Goal: Find contact information: Find contact information

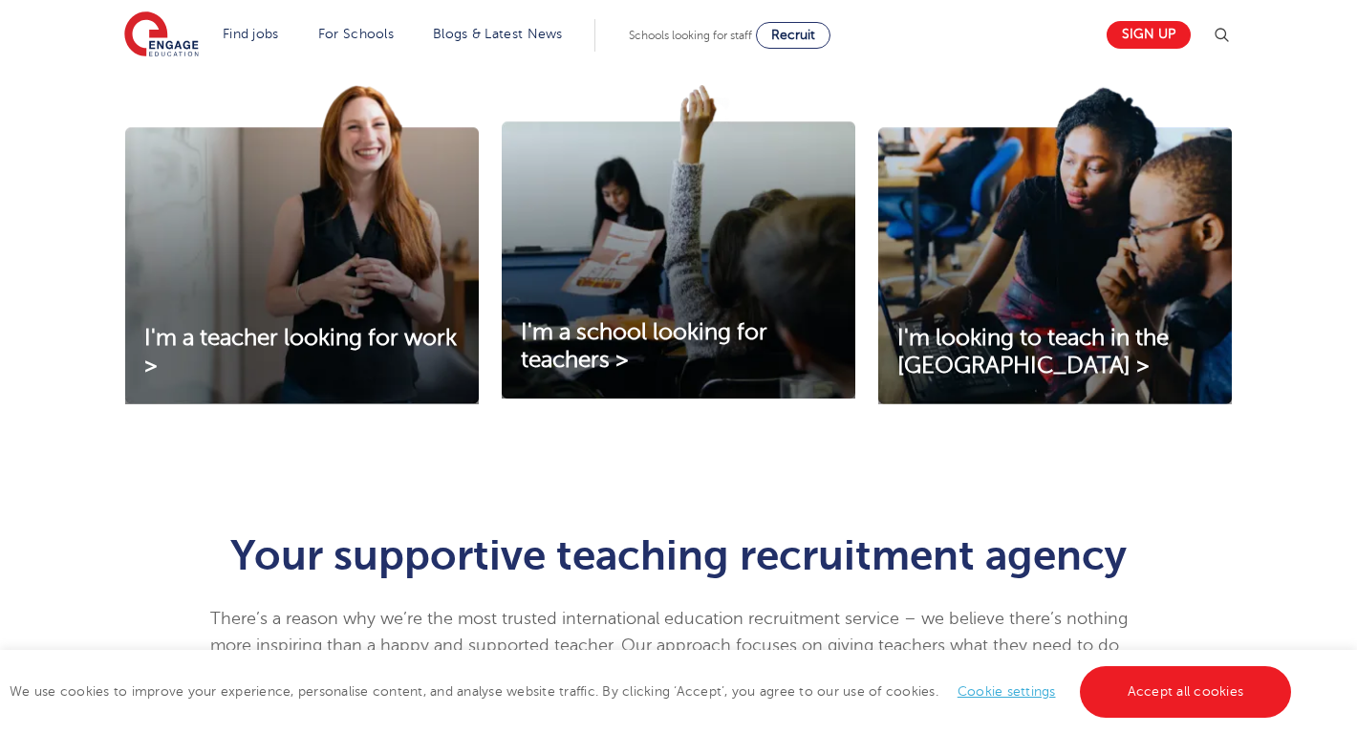
scroll to position [677, 0]
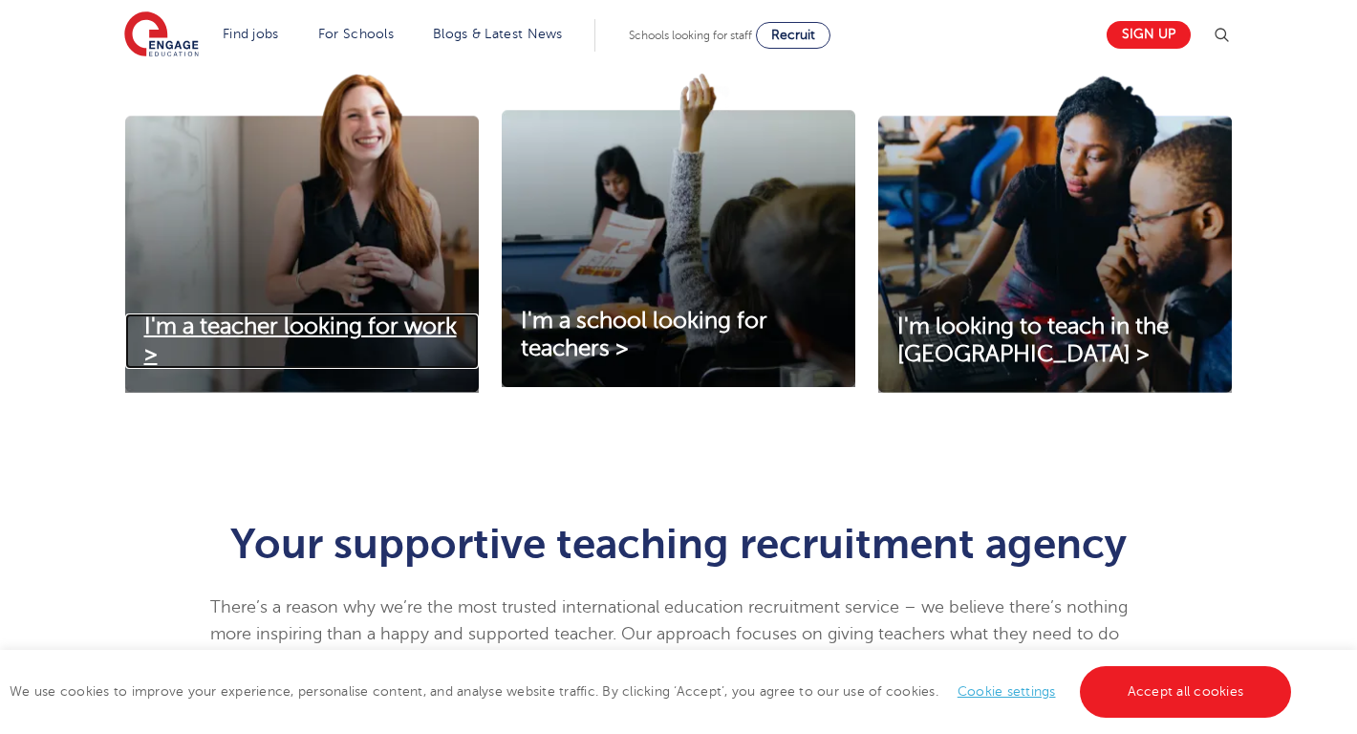
click at [299, 335] on span "I'm a teacher looking for work >" at bounding box center [300, 340] width 312 height 54
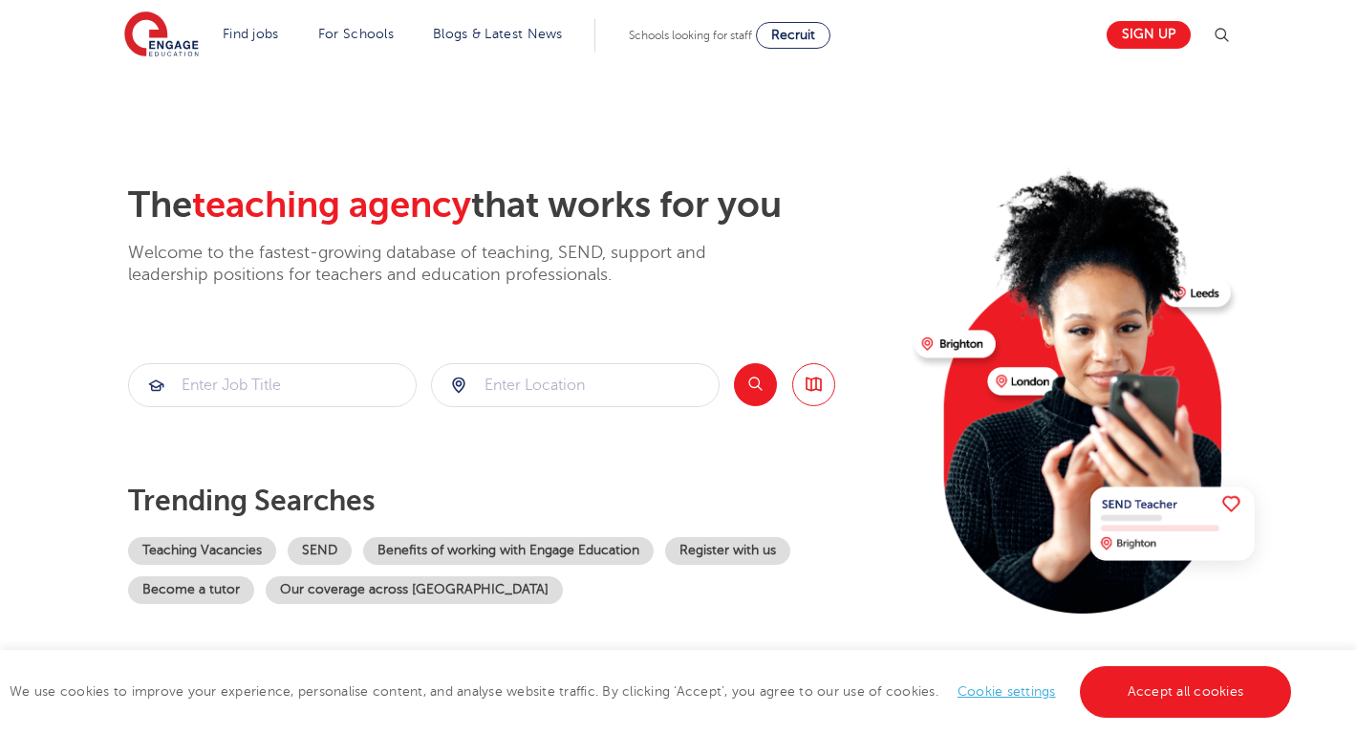
click at [1221, 32] on img at bounding box center [1221, 35] width 23 height 23
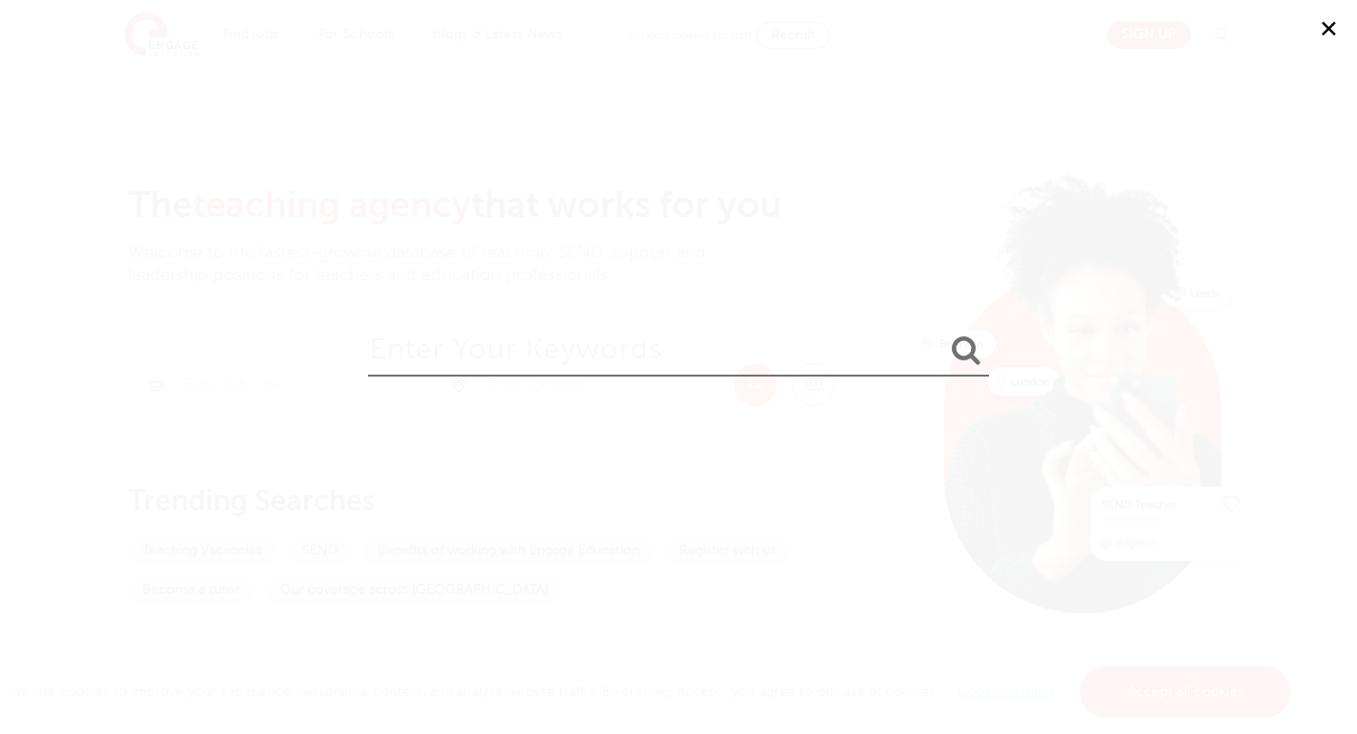
click at [1324, 31] on button "✕" at bounding box center [1327, 28] width 57 height 57
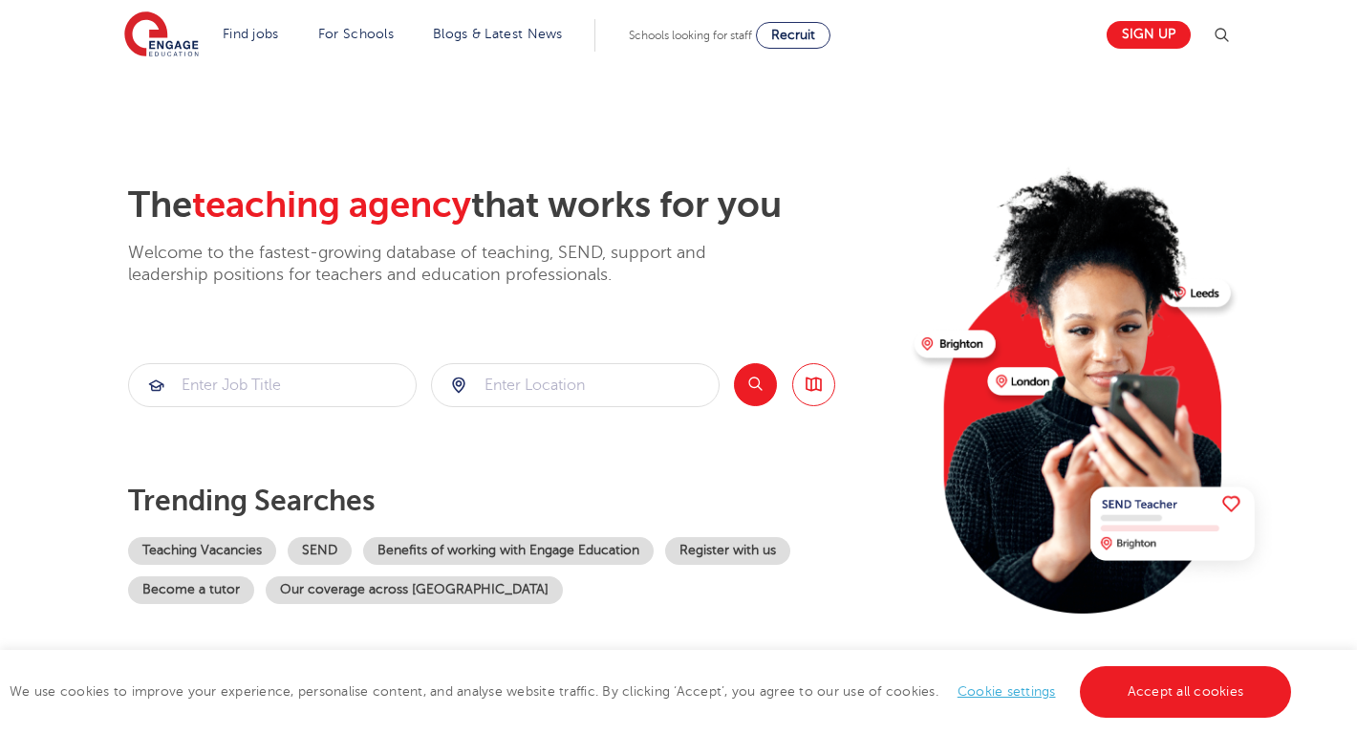
click at [289, 29] on ul "Find jobs All vacancies We have one of the UK's largest database. and with hund…" at bounding box center [404, 35] width 379 height 32
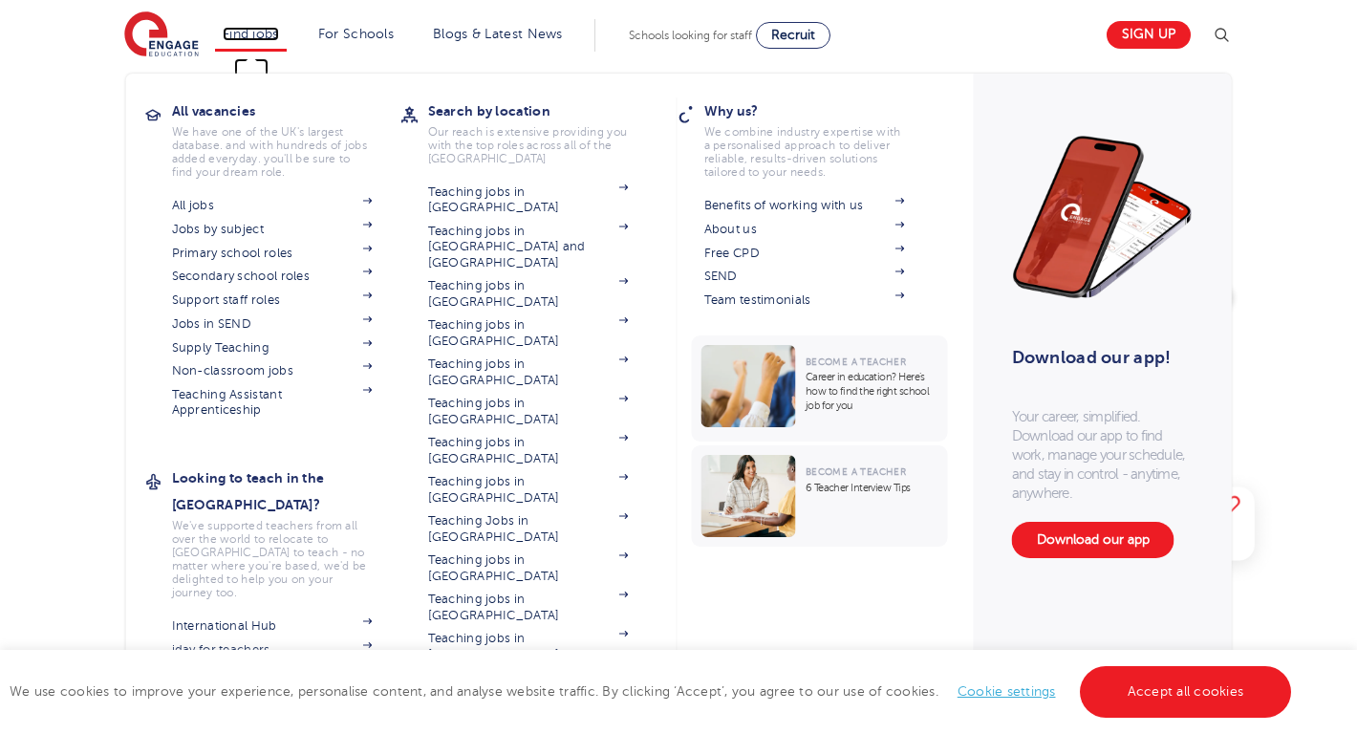
click at [242, 40] on link "Find jobs" at bounding box center [251, 34] width 56 height 14
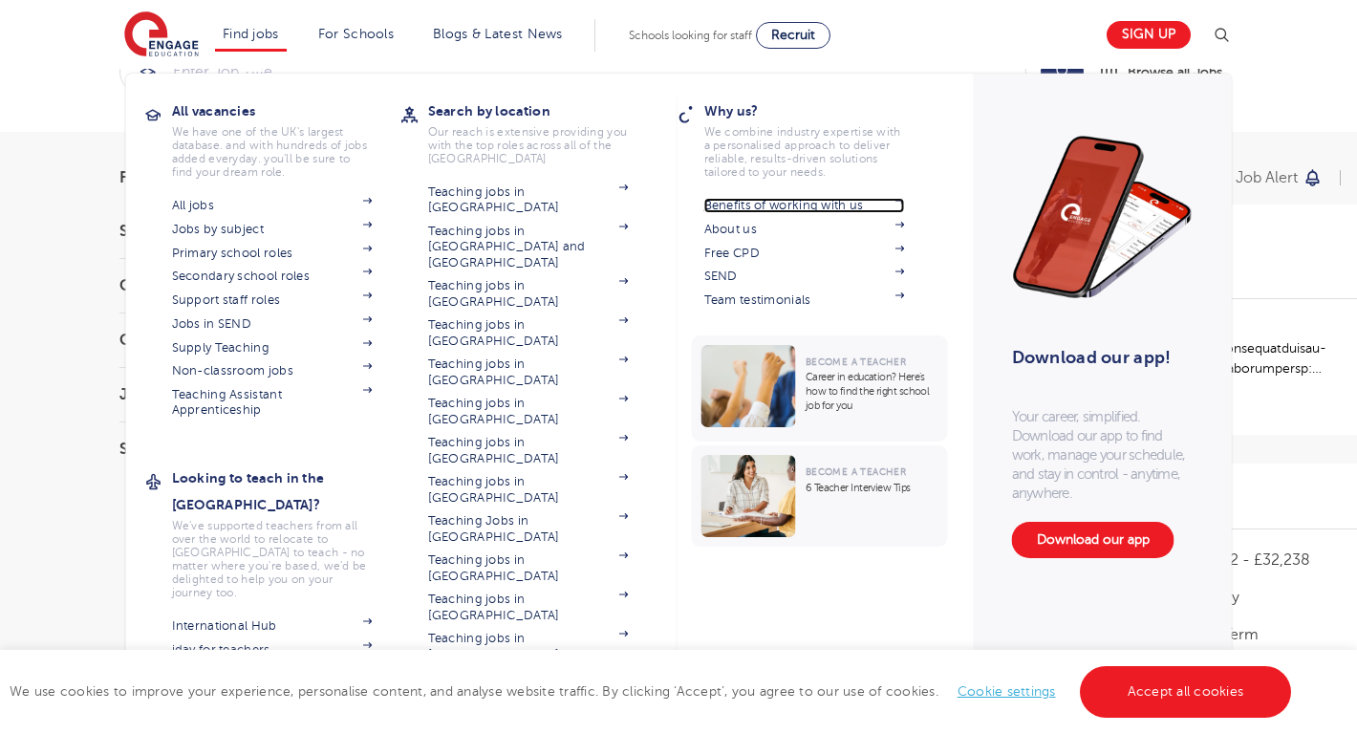
click at [840, 204] on link "Benefits of working with us" at bounding box center [804, 205] width 201 height 15
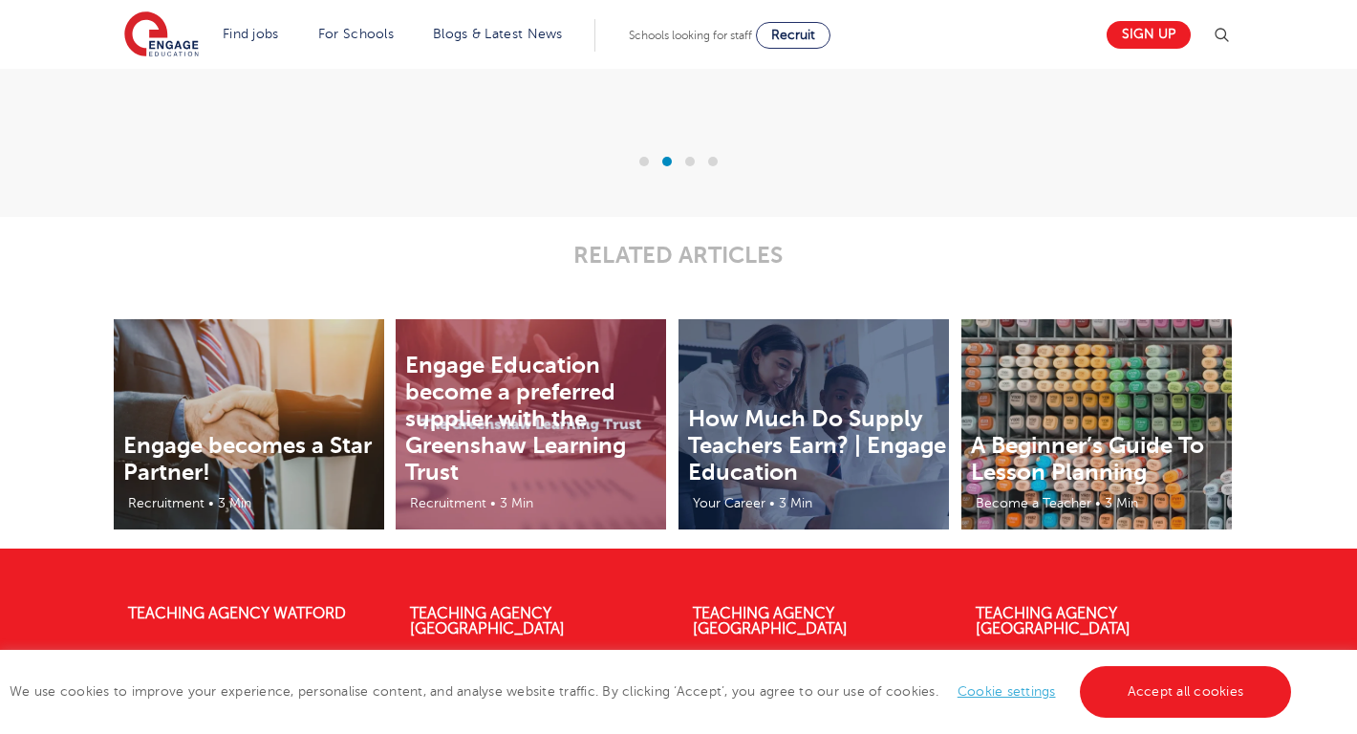
scroll to position [4173, 0]
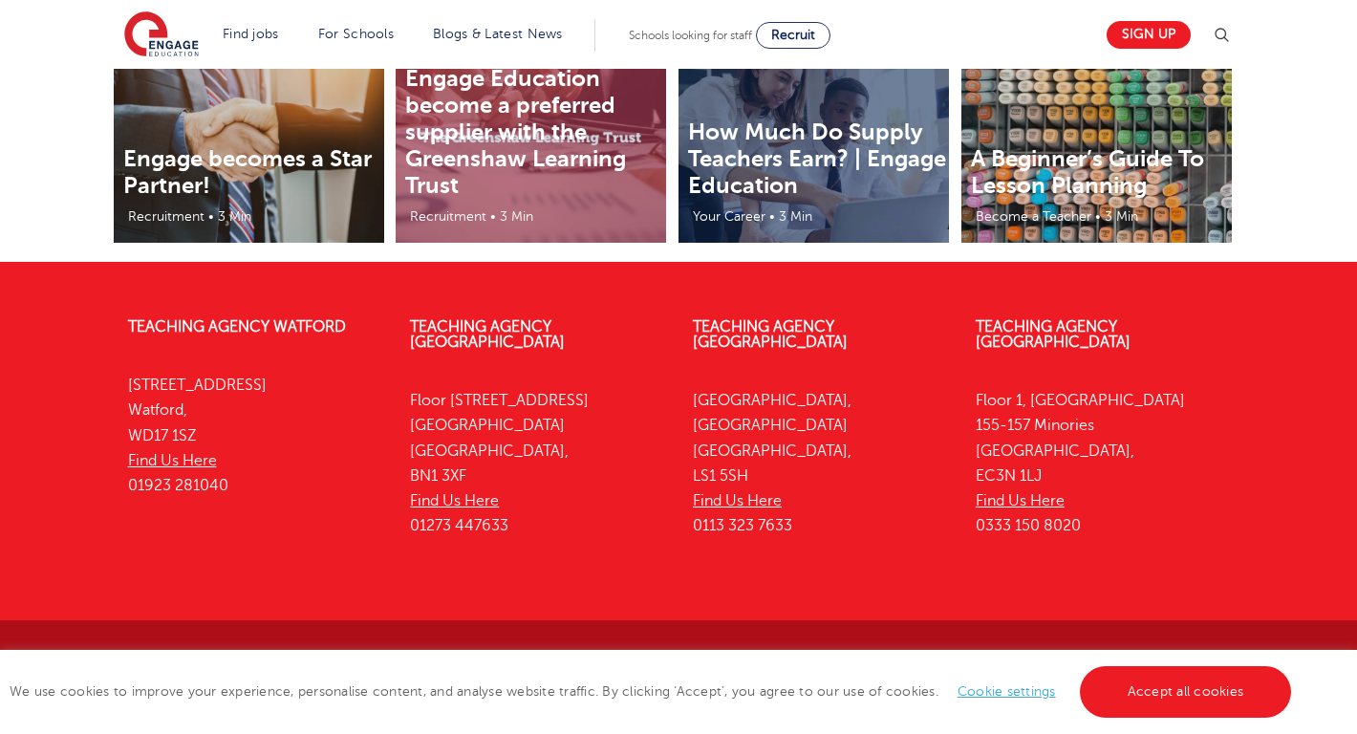
click at [1017, 690] on link "Cookie settings" at bounding box center [1006, 691] width 98 height 14
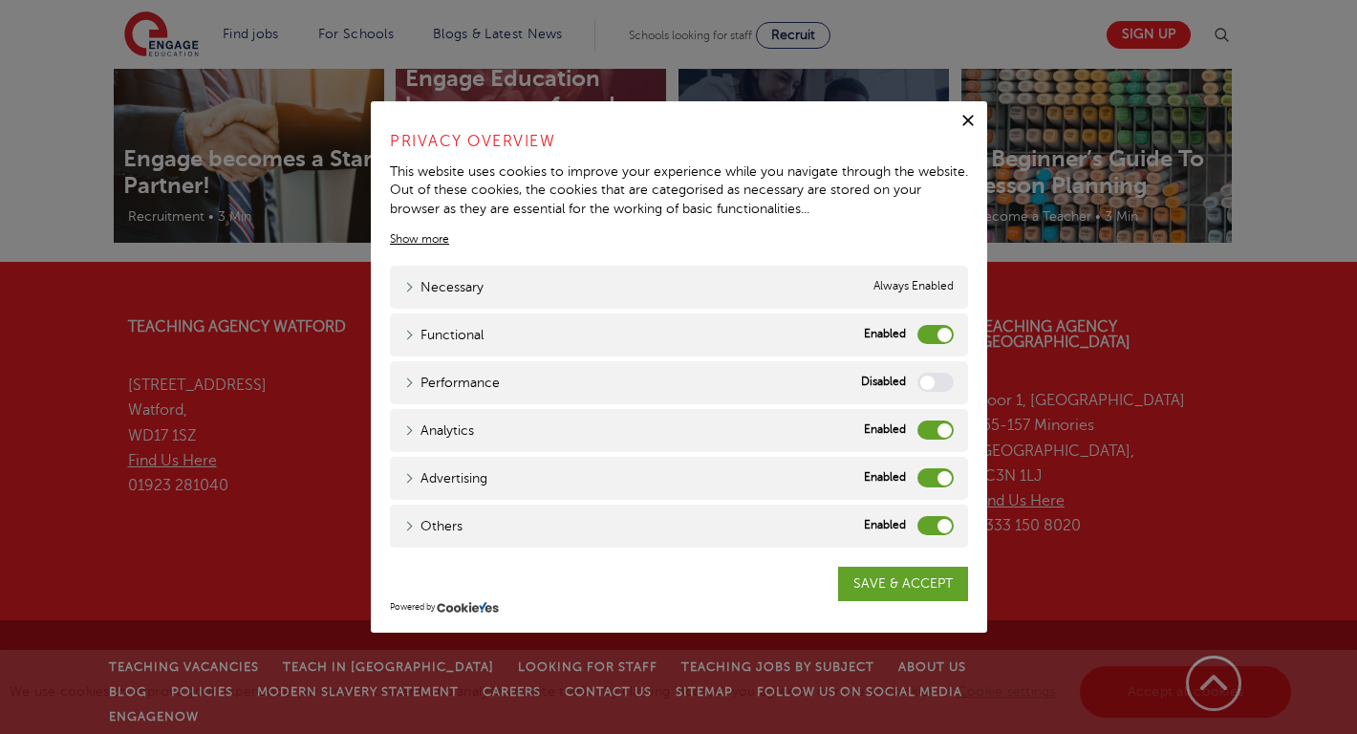
click at [974, 113] on icon "button" at bounding box center [967, 120] width 19 height 19
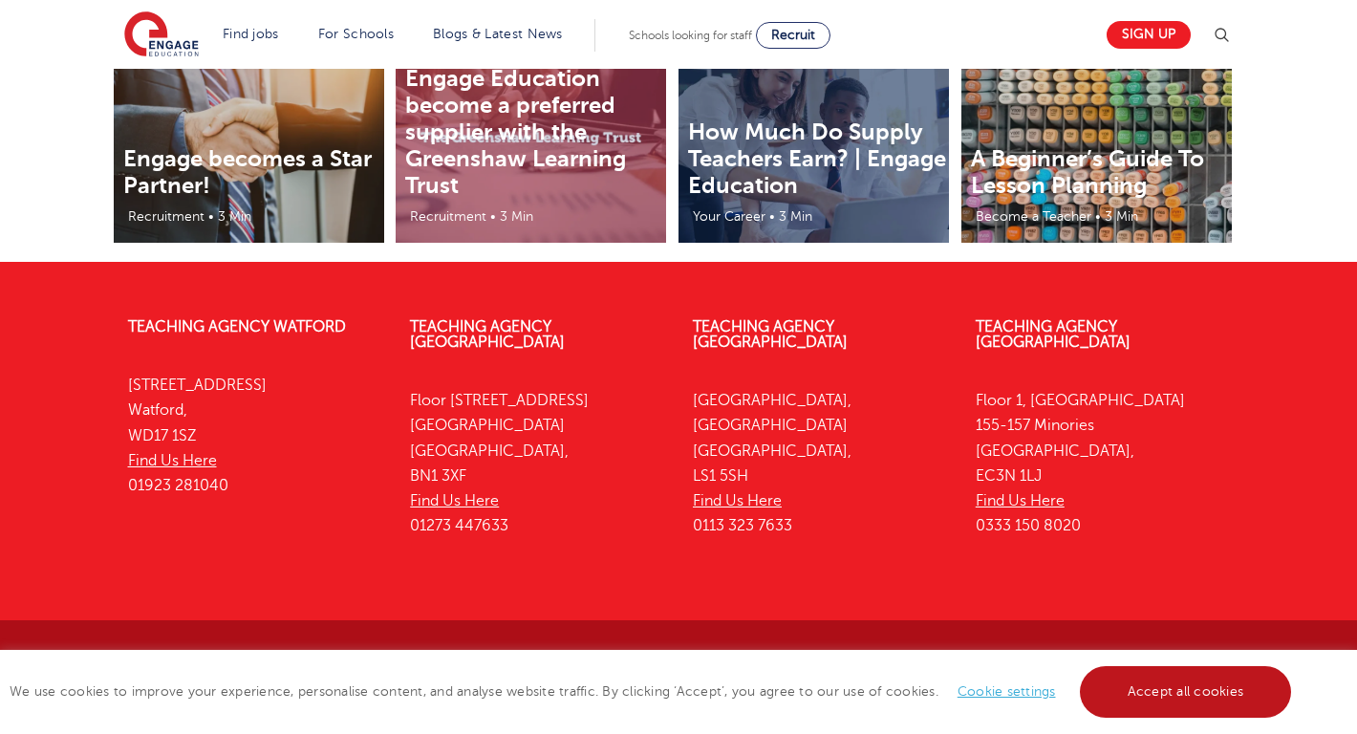
click at [1165, 700] on link "Accept all cookies" at bounding box center [1186, 692] width 212 height 52
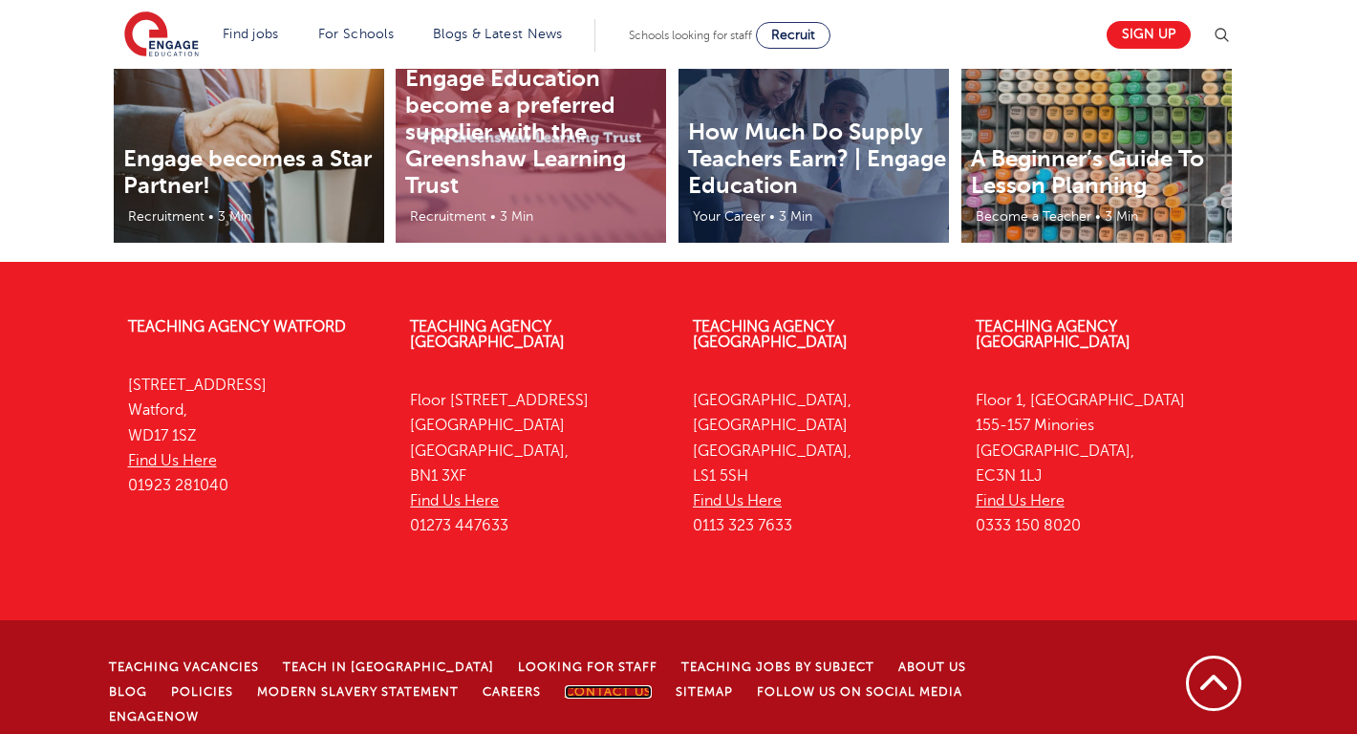
click at [565, 685] on link "Contact Us" at bounding box center [608, 691] width 87 height 13
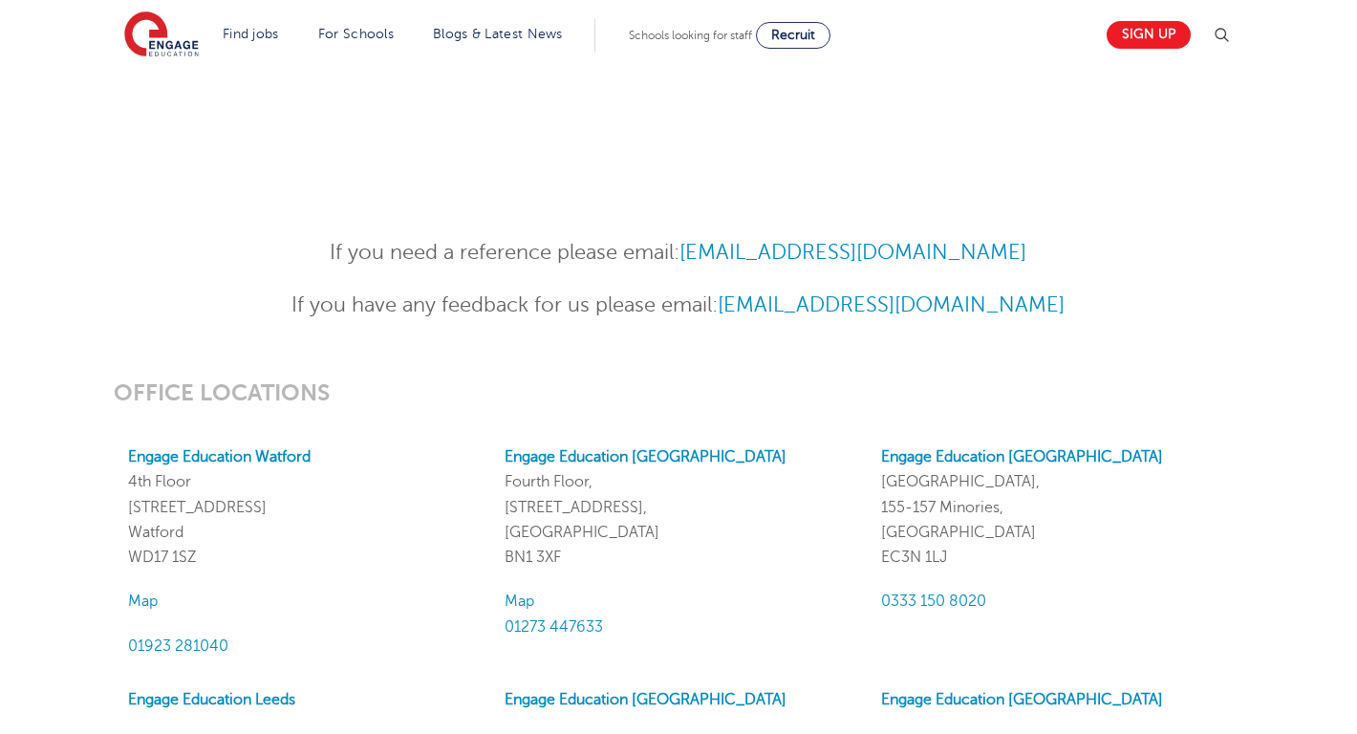
scroll to position [1392, 0]
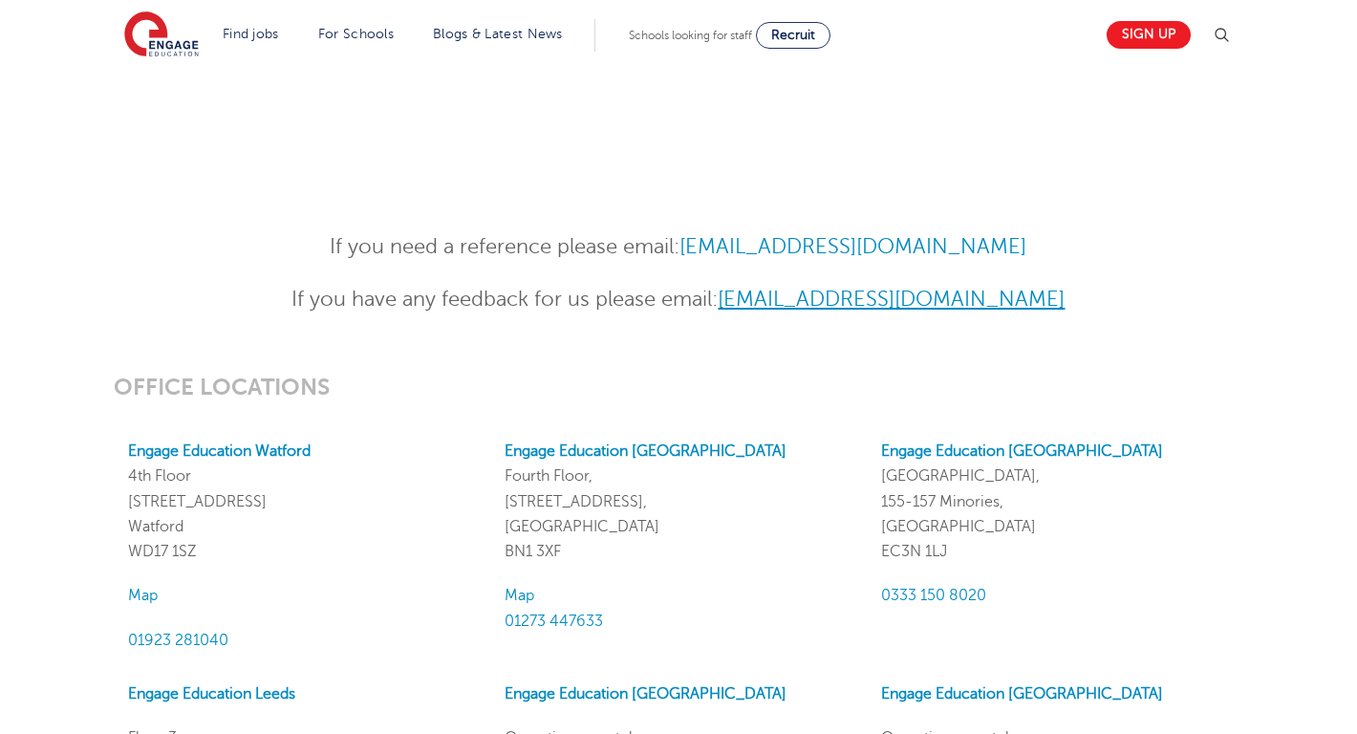
drag, startPoint x: 1132, startPoint y: 305, endPoint x: 709, endPoint y: 294, distance: 423.4
click at [709, 294] on p "If you have any feedback for us please email: [EMAIL_ADDRESS][DOMAIN_NAME]" at bounding box center [678, 299] width 937 height 33
copy link "[EMAIL_ADDRESS][DOMAIN_NAME]"
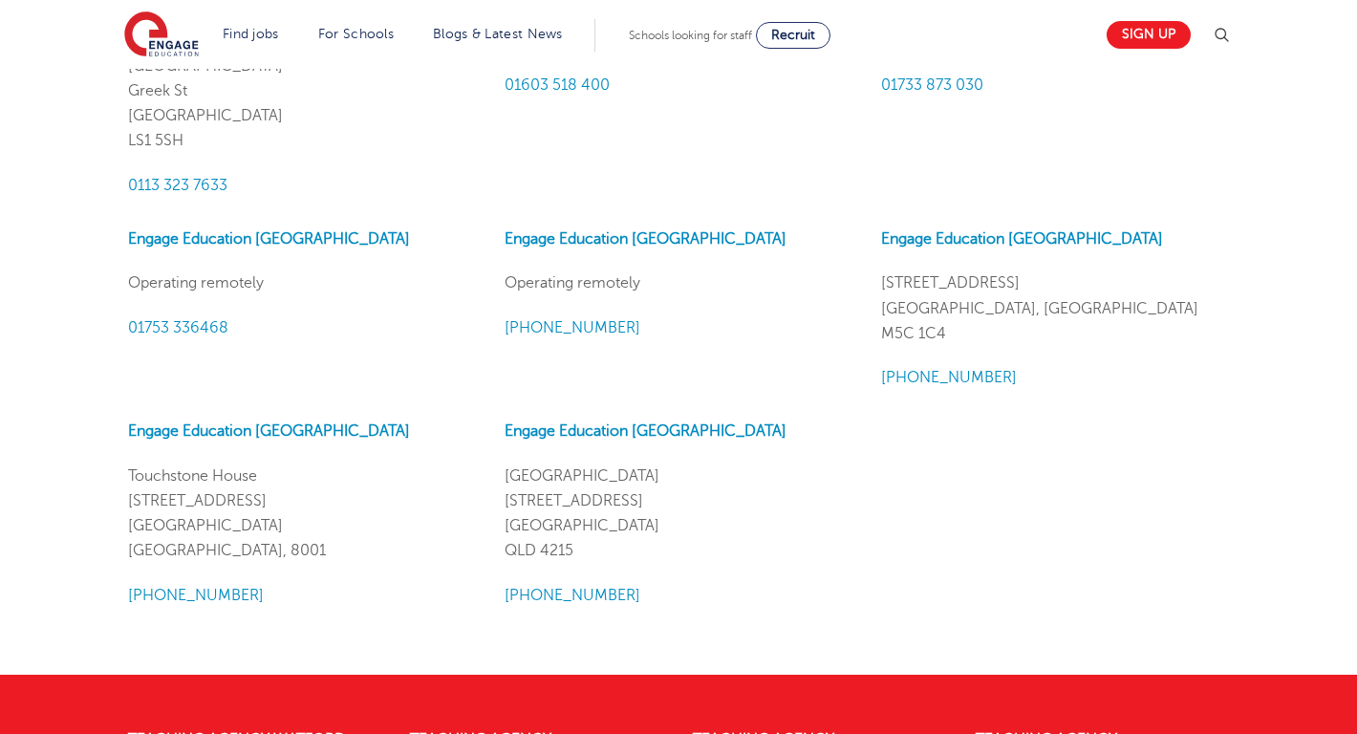
scroll to position [2368, 0]
